Goal: Task Accomplishment & Management: Manage account settings

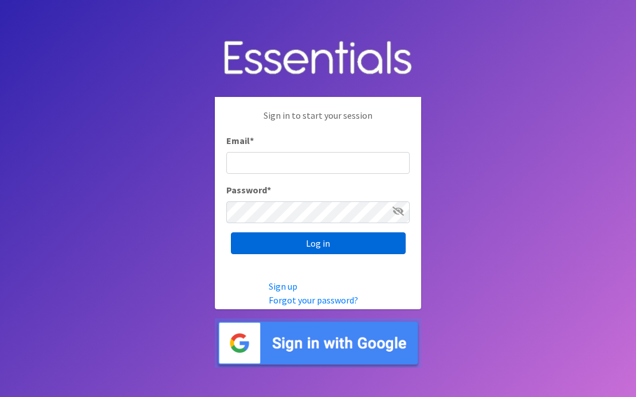
type input "kara@localpropertybuzz.com"
click at [284, 243] on input "Log in" at bounding box center [318, 243] width 175 height 22
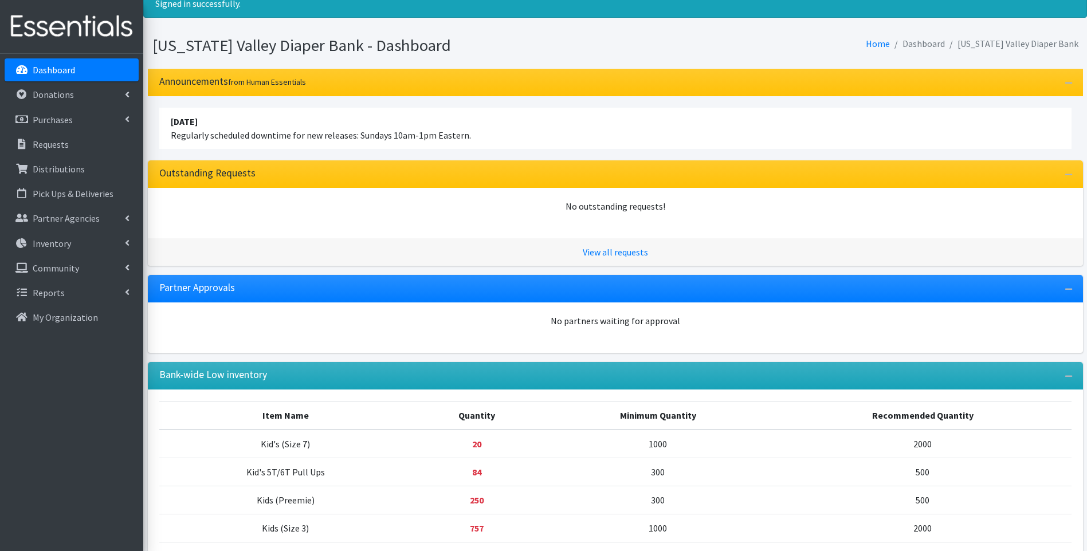
scroll to position [172, 0]
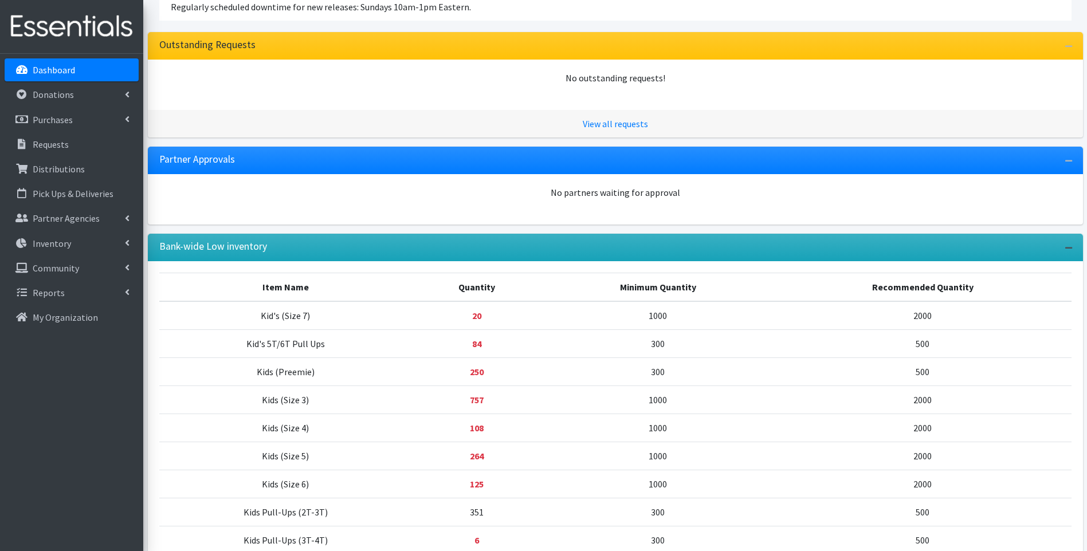
click at [627, 245] on icon "button" at bounding box center [1068, 248] width 7 height 8
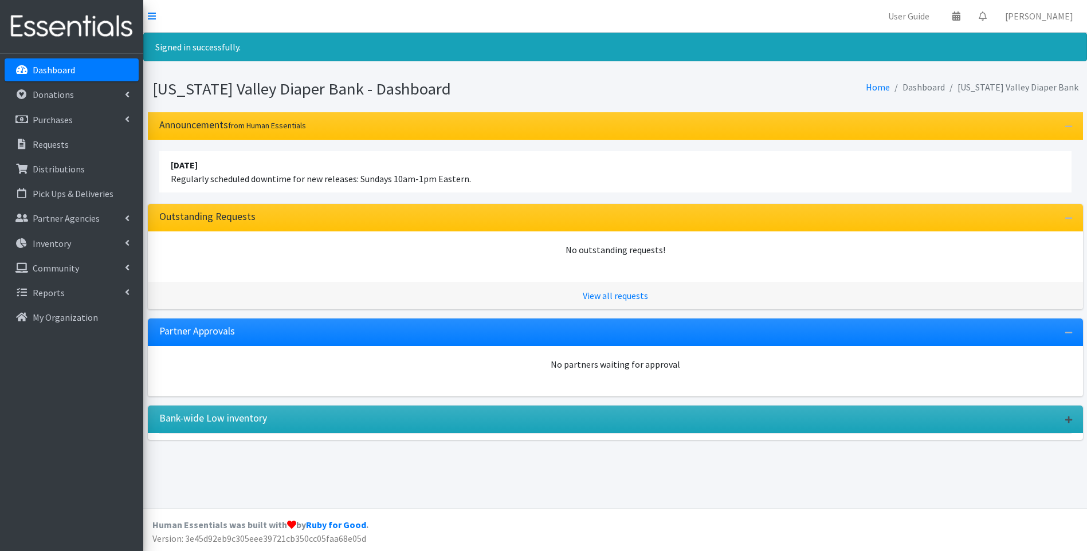
scroll to position [0, 0]
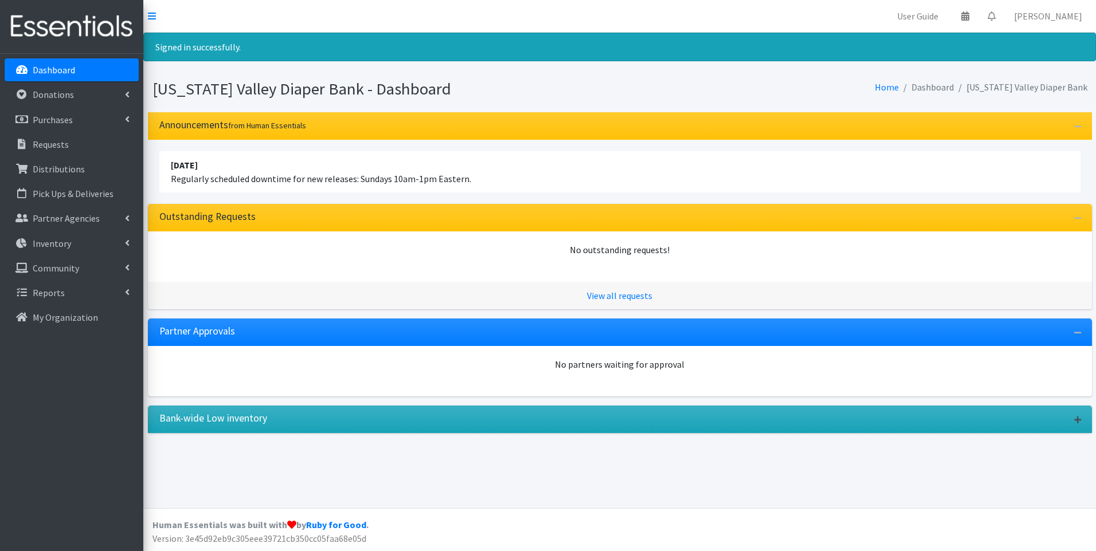
click at [627, 396] on button "button" at bounding box center [1077, 420] width 17 height 18
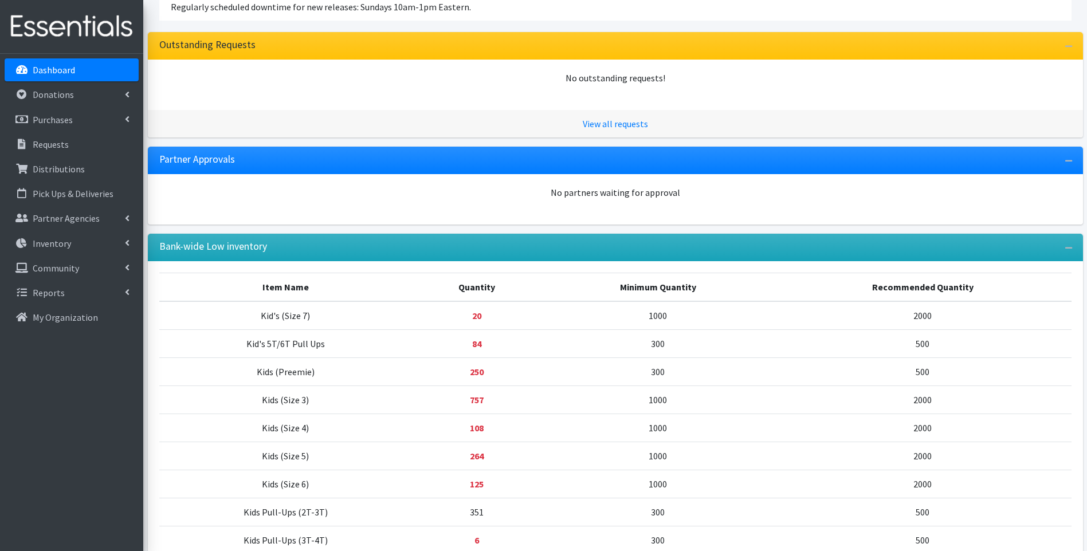
scroll to position [281, 0]
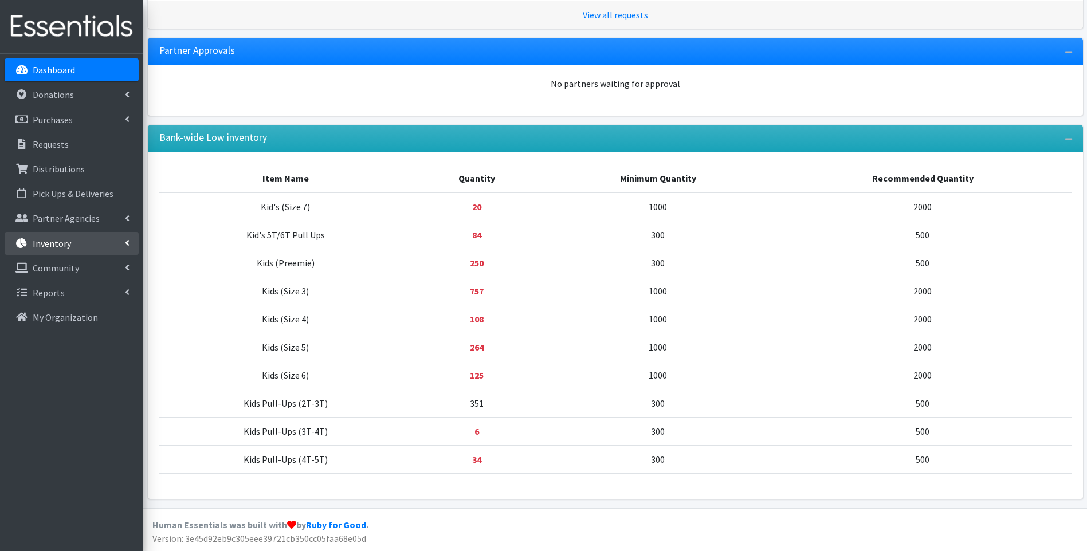
click at [57, 244] on p "Inventory" at bounding box center [52, 243] width 38 height 11
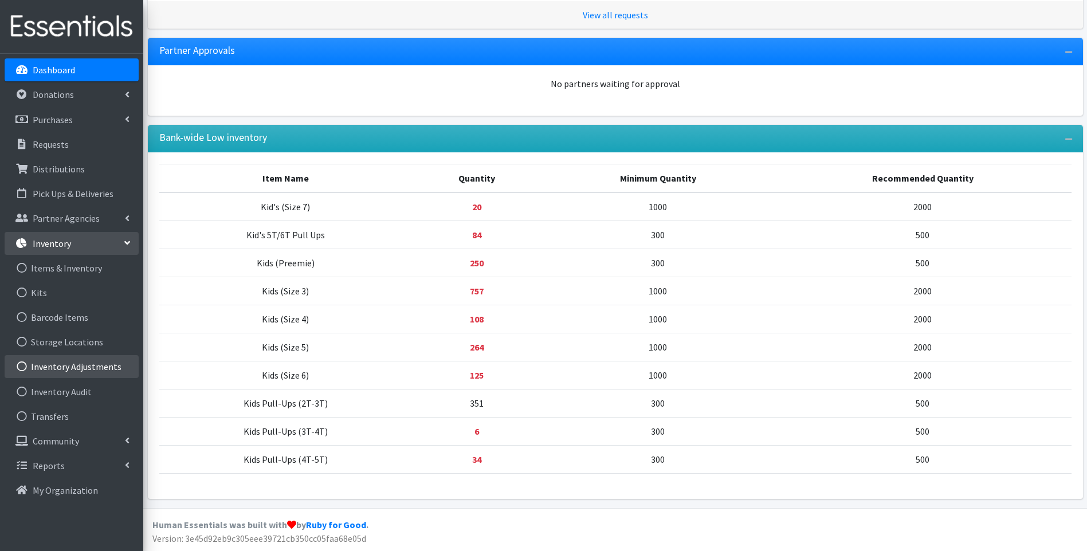
click at [95, 364] on link "Inventory Adjustments" at bounding box center [72, 366] width 134 height 23
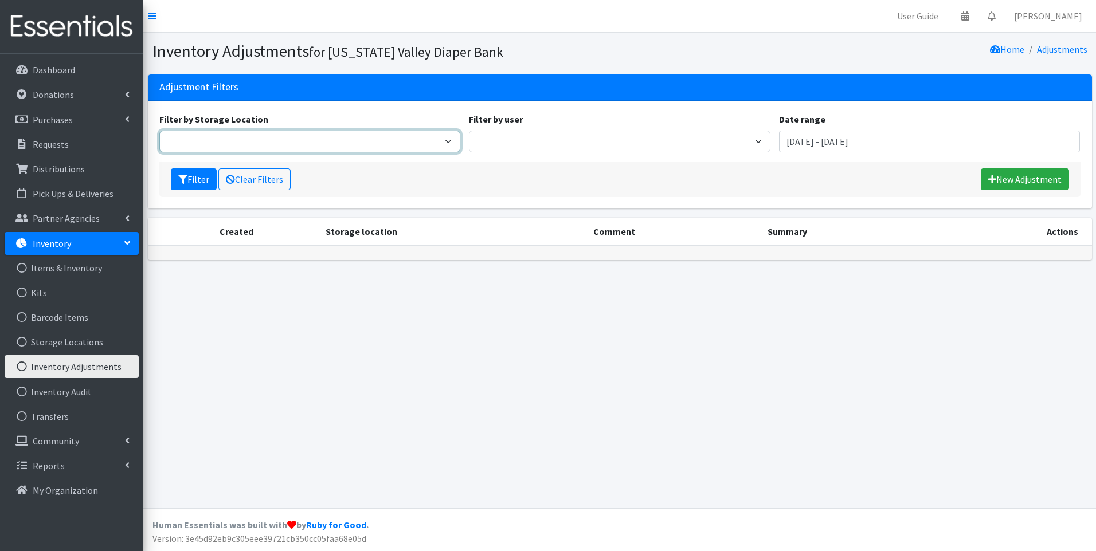
click at [446, 144] on select "Tennessee Valley Diaper Bank Warehouse" at bounding box center [309, 142] width 301 height 22
select select "479"
click at [159, 131] on select "Tennessee Valley Diaper Bank Warehouse" at bounding box center [309, 142] width 301 height 22
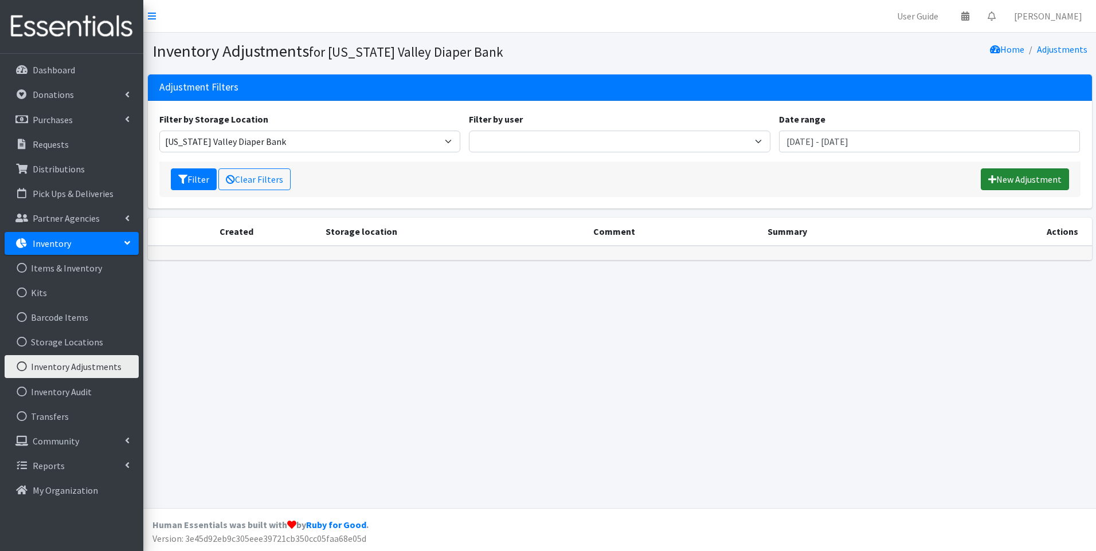
click at [1010, 179] on link "New Adjustment" at bounding box center [1024, 179] width 88 height 22
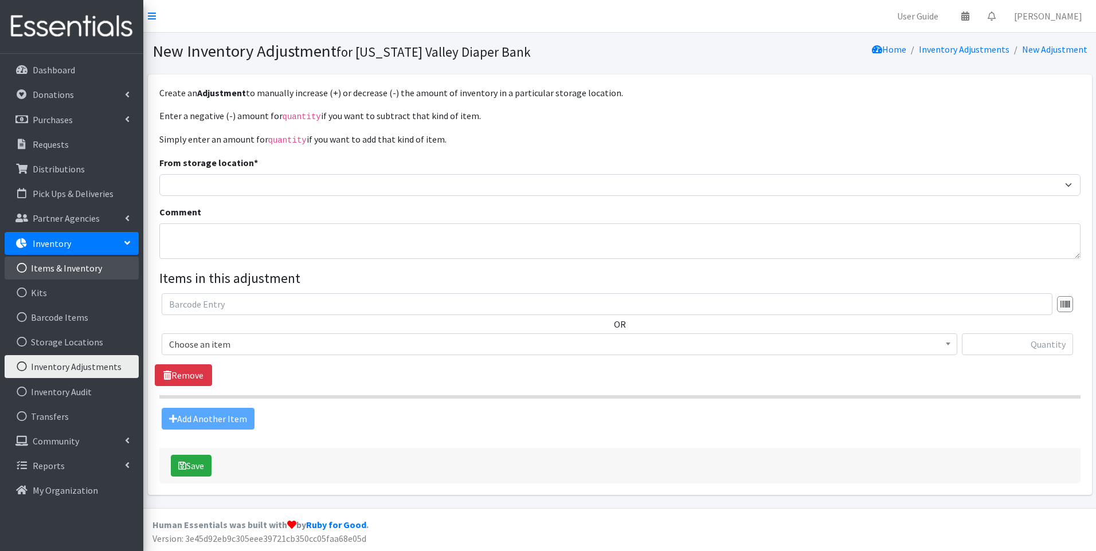
click at [73, 266] on link "Items & Inventory" at bounding box center [72, 268] width 134 height 23
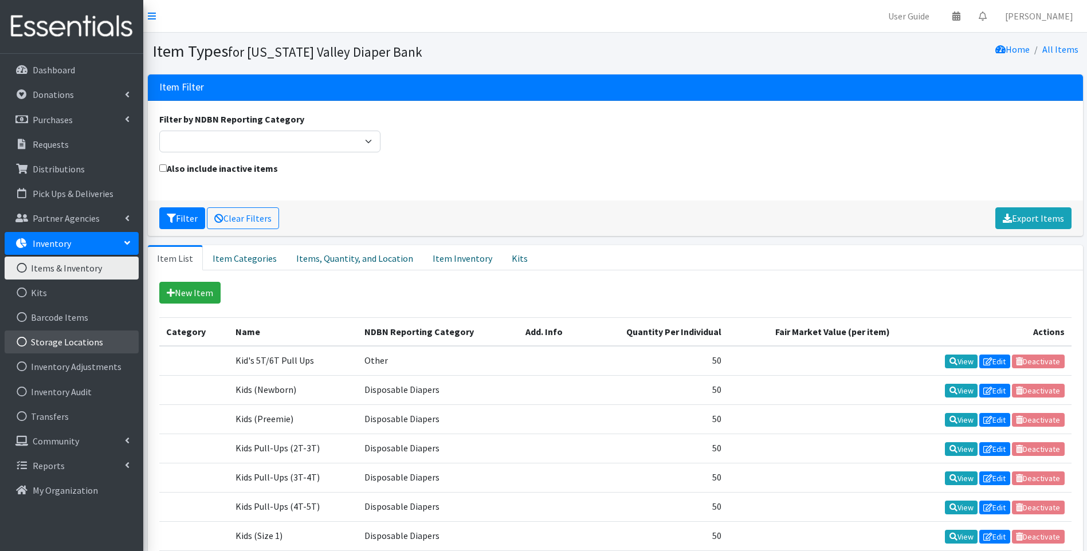
click at [94, 345] on link "Storage Locations" at bounding box center [72, 342] width 134 height 23
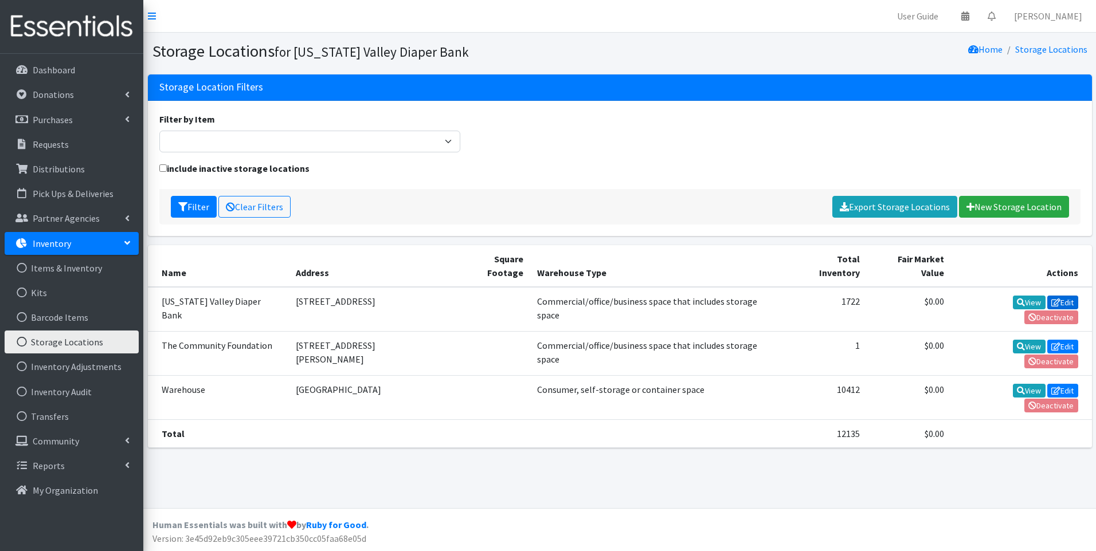
click at [1047, 296] on link "Edit" at bounding box center [1062, 303] width 31 height 14
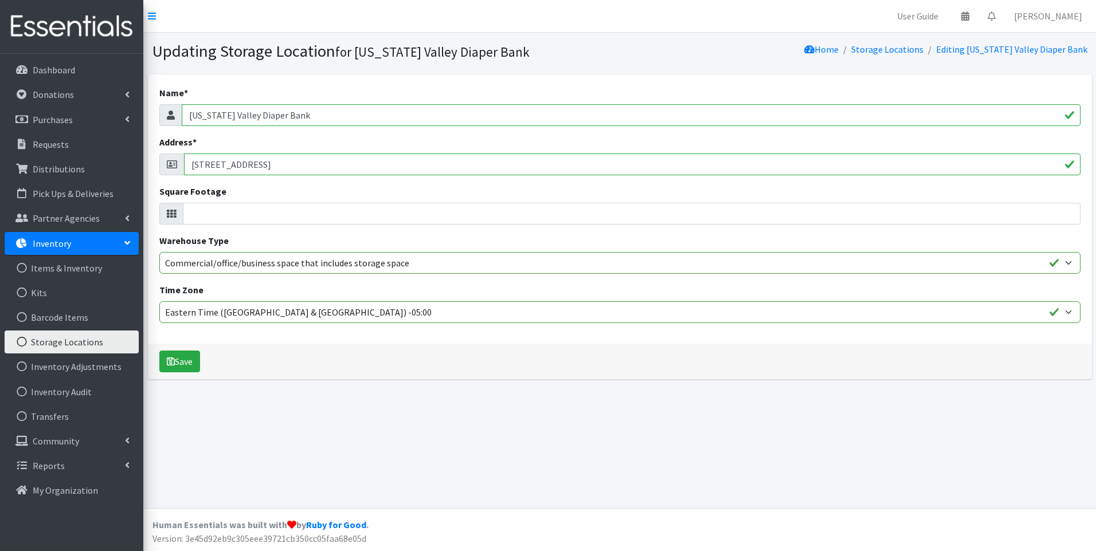
click at [49, 240] on p "Inventory" at bounding box center [52, 243] width 38 height 11
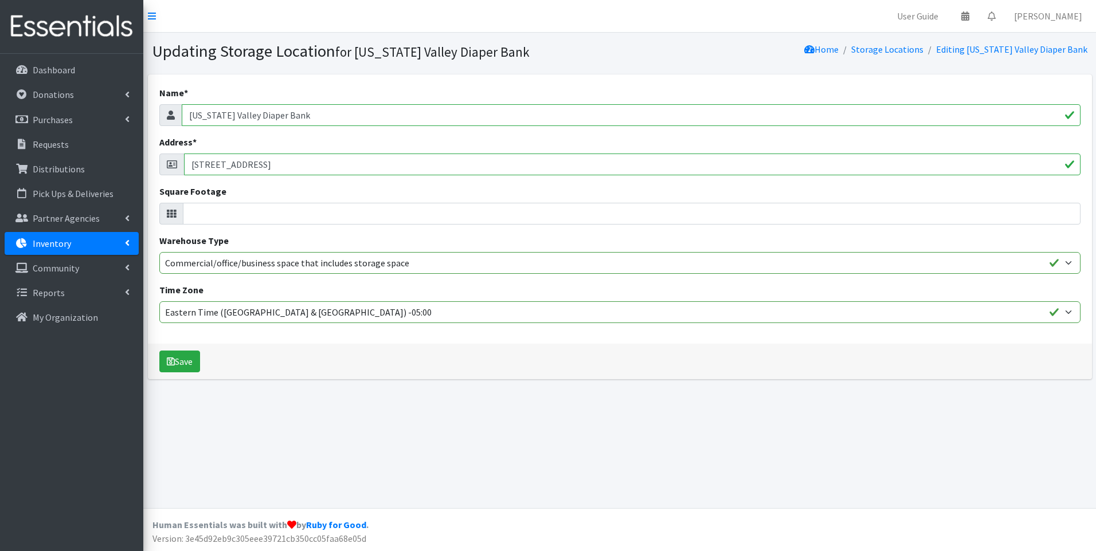
click at [58, 246] on p "Inventory" at bounding box center [52, 243] width 38 height 11
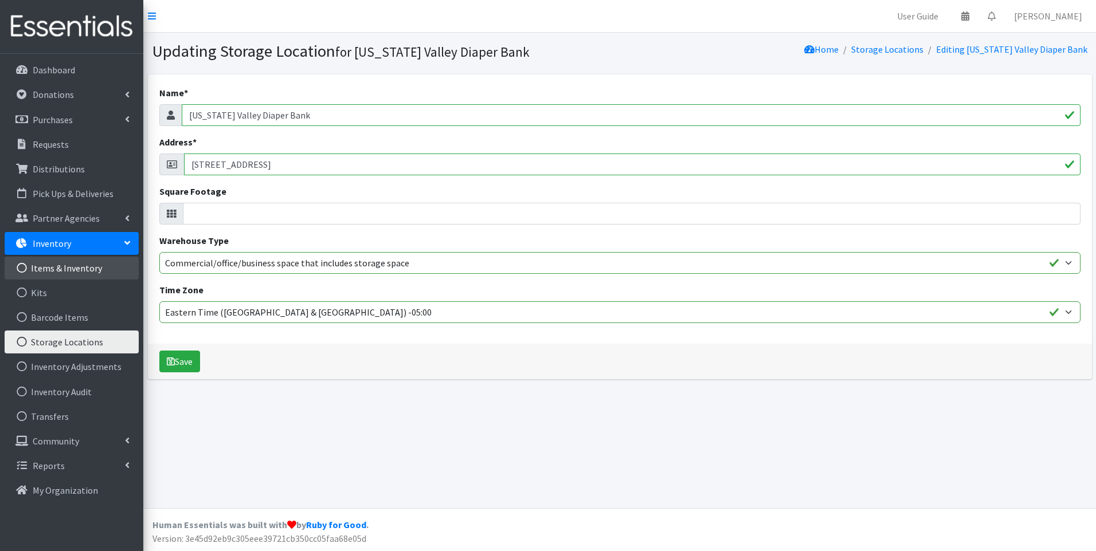
click at [62, 265] on link "Items & Inventory" at bounding box center [72, 268] width 134 height 23
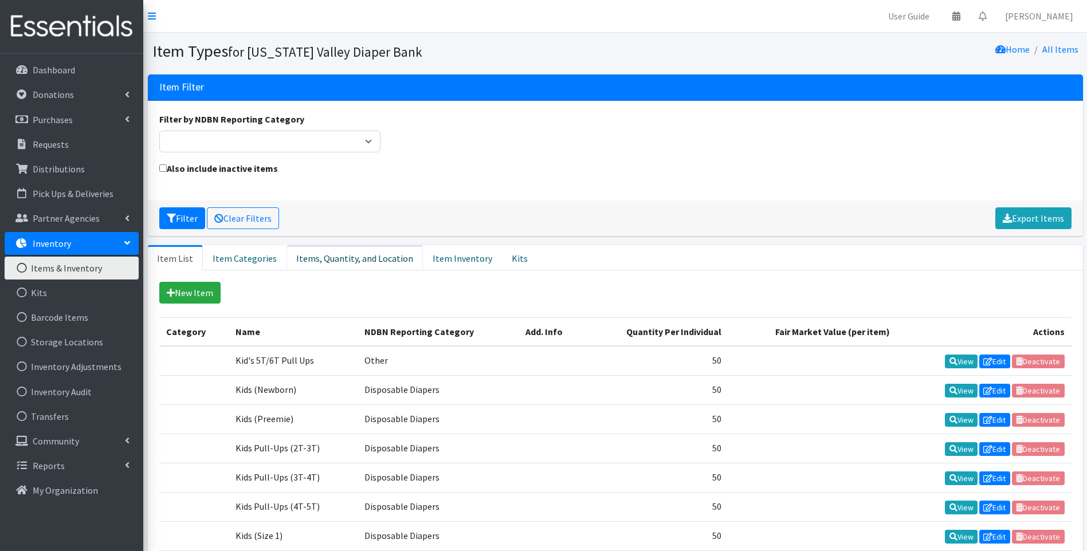
click at [385, 261] on link "Items, Quantity, and Location" at bounding box center [354, 257] width 136 height 25
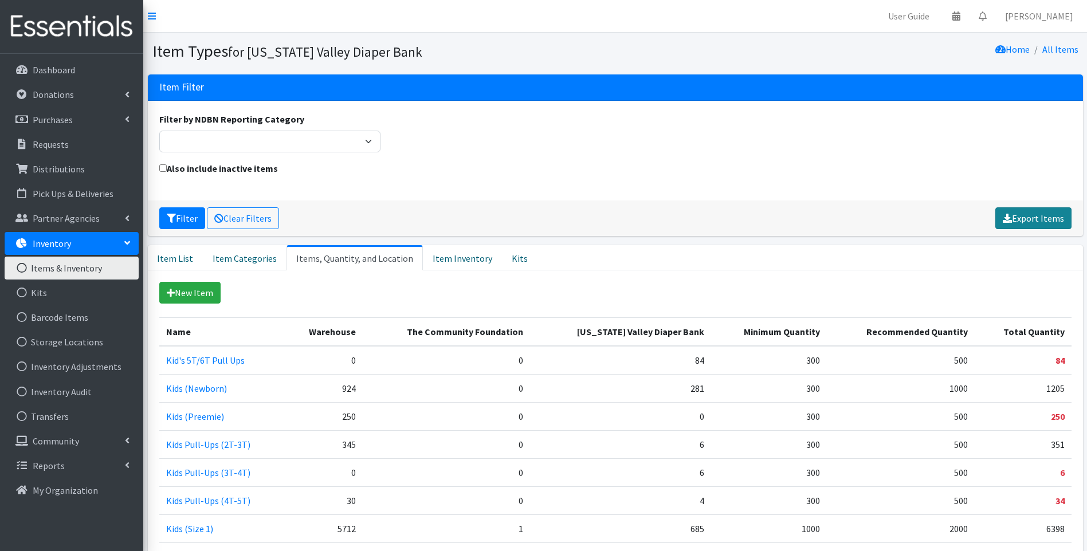
click at [1052, 221] on link "Export Items" at bounding box center [1033, 218] width 76 height 22
drag, startPoint x: 1071, startPoint y: 466, endPoint x: 154, endPoint y: 327, distance: 927.8
click at [154, 327] on div "New Item Category Name NDBN Reporting Category Add. Info Quantity Per Individua…" at bounding box center [615, 501] width 935 height 462
drag, startPoint x: 154, startPoint y: 327, endPoint x: 185, endPoint y: 329, distance: 31.0
copy div
